Goal: Information Seeking & Learning: Check status

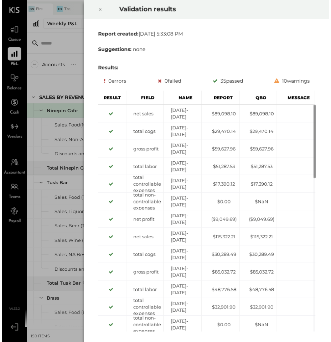
click at [99, 9] on icon at bounding box center [99, 9] width 4 height 9
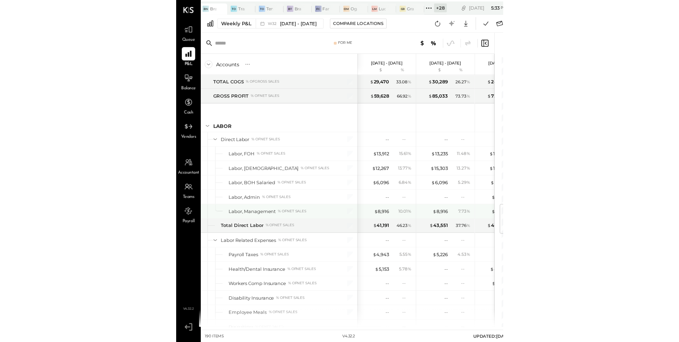
scroll to position [1293, 0]
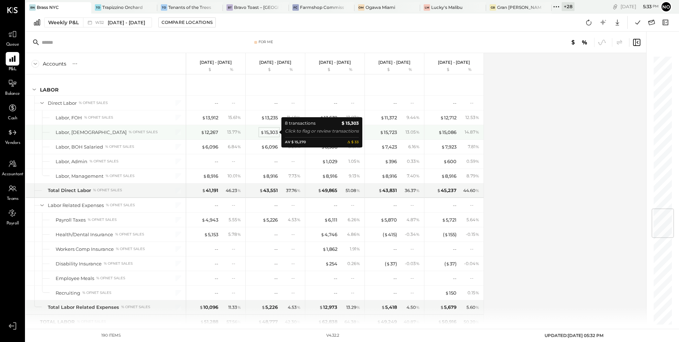
click at [268, 132] on div "$ 15,303" at bounding box center [268, 132] width 17 height 7
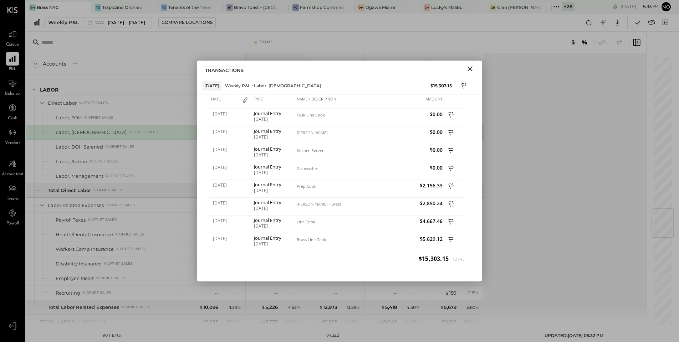
click at [332, 70] on icon "Close" at bounding box center [470, 69] width 9 height 9
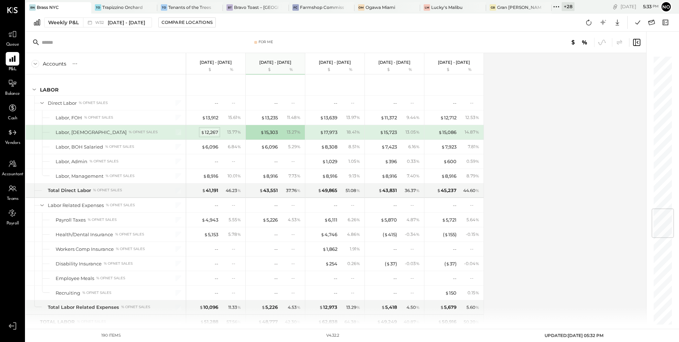
click at [215, 132] on div "$ 12,267" at bounding box center [209, 132] width 17 height 7
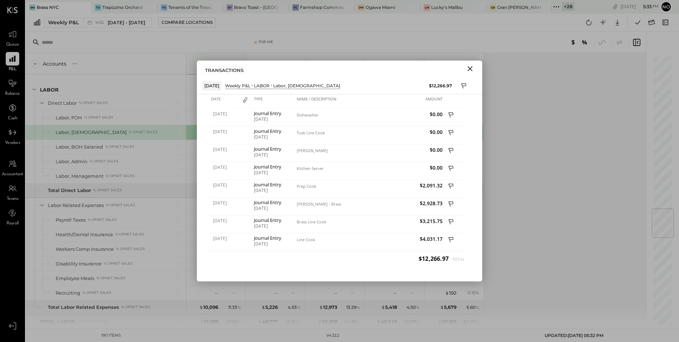
click at [332, 67] on icon "Close" at bounding box center [470, 69] width 9 height 9
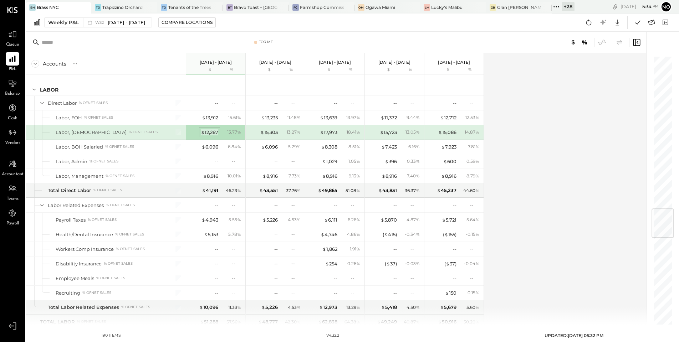
click at [208, 133] on div "$ 12,267" at bounding box center [209, 132] width 17 height 7
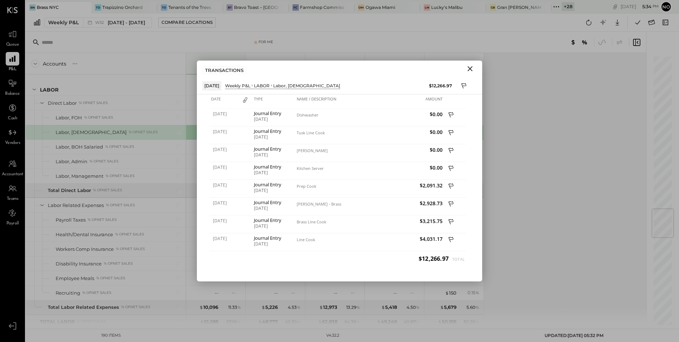
click at [332, 68] on icon "Close" at bounding box center [470, 69] width 9 height 9
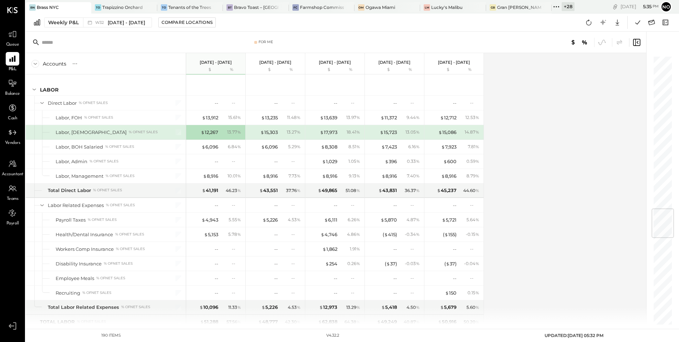
click at [332, 138] on div "Accounts S % GL [DATE] - [DATE] $ % [DATE] - [DATE] $ % [DATE] - [DATE] $ % [DA…" at bounding box center [337, 189] width 622 height 272
click at [265, 133] on div "$ 15,303" at bounding box center [268, 132] width 17 height 7
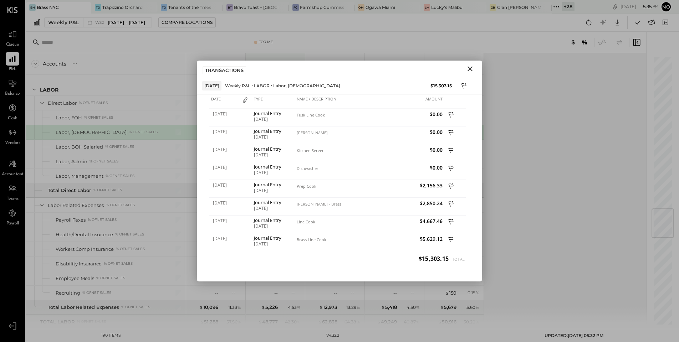
click at [332, 70] on icon "Close" at bounding box center [470, 68] width 5 height 5
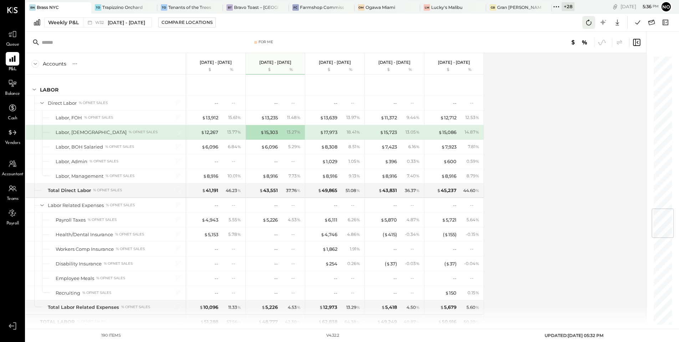
click at [332, 23] on icon at bounding box center [588, 22] width 9 height 9
click at [332, 21] on icon at bounding box center [588, 22] width 9 height 9
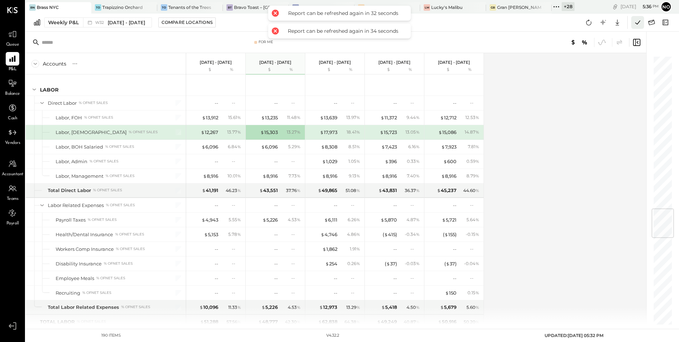
click at [332, 25] on icon at bounding box center [637, 22] width 9 height 9
